Goal: Register for event/course

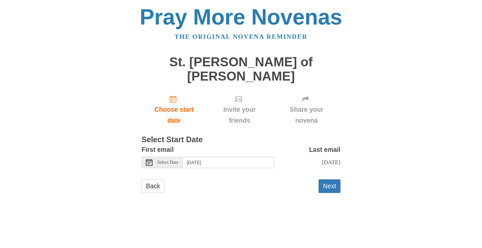
click at [157, 157] on div "Select Date" at bounding box center [162, 162] width 41 height 11
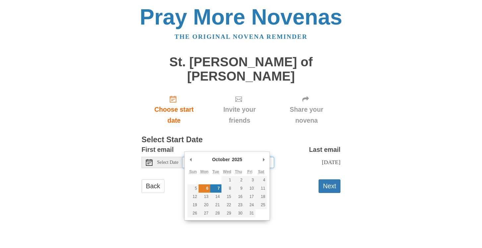
type input "Monday, October 6th"
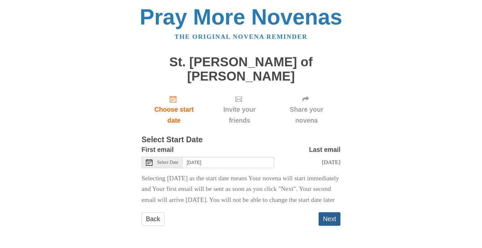
click at [328, 214] on button "Next" at bounding box center [330, 219] width 22 height 14
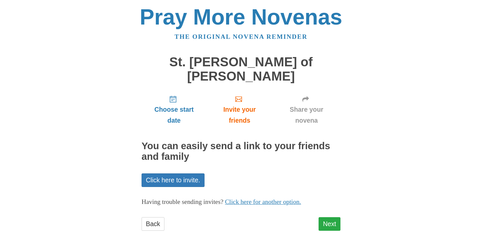
click at [327, 217] on link "Next" at bounding box center [330, 224] width 22 height 14
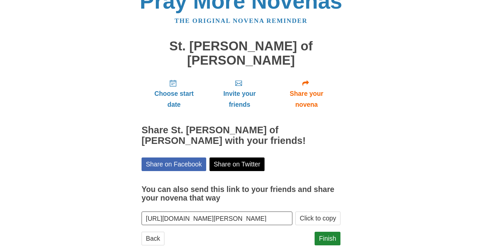
scroll to position [16, 0]
click at [148, 232] on link "Back" at bounding box center [153, 239] width 23 height 14
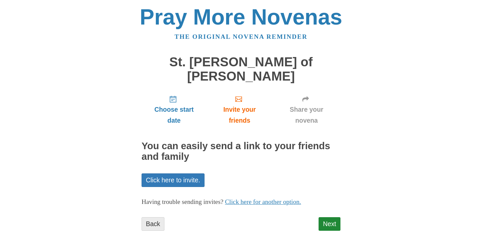
click at [155, 217] on link "Back" at bounding box center [153, 224] width 23 height 14
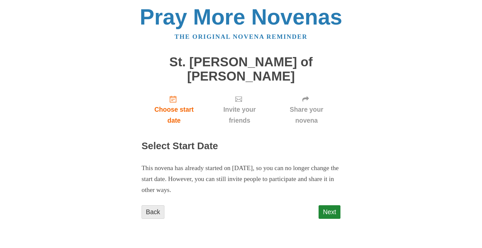
click at [156, 205] on link "Back" at bounding box center [153, 212] width 23 height 14
